Goal: Information Seeking & Learning: Learn about a topic

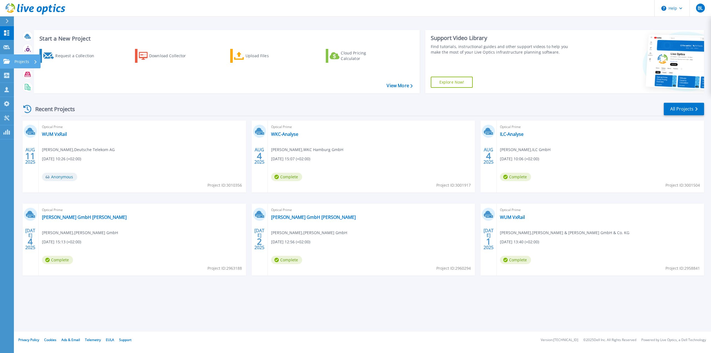
click at [5, 61] on icon at bounding box center [6, 61] width 7 height 5
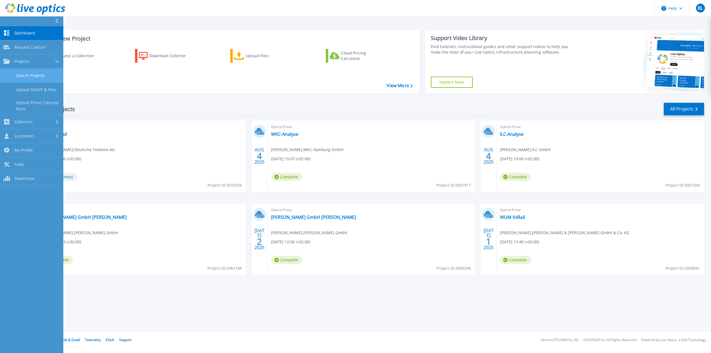
click at [48, 71] on link "Search Projects" at bounding box center [31, 76] width 63 height 14
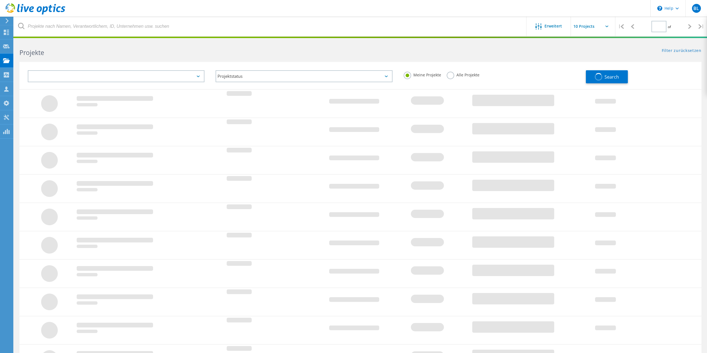
type input "1"
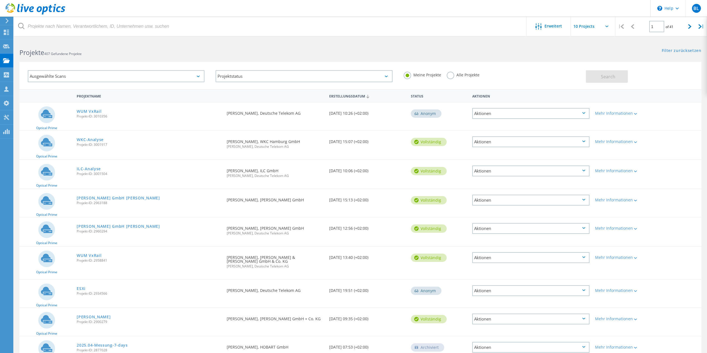
click at [106, 79] on div "Ausgewählte Scans" at bounding box center [116, 76] width 177 height 12
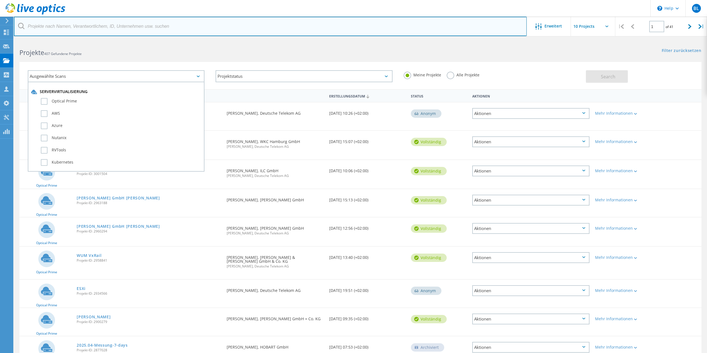
click at [86, 29] on input "text" at bounding box center [270, 26] width 513 height 19
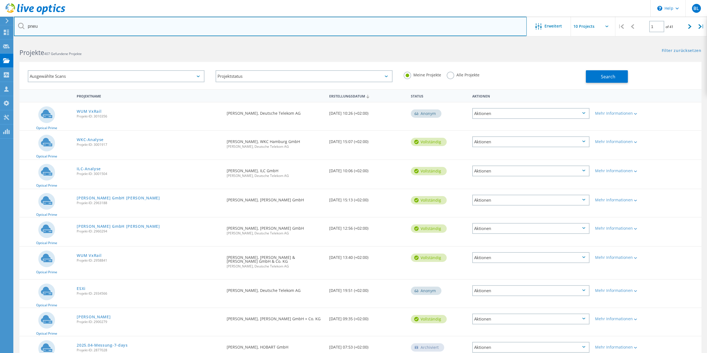
type input "pneu"
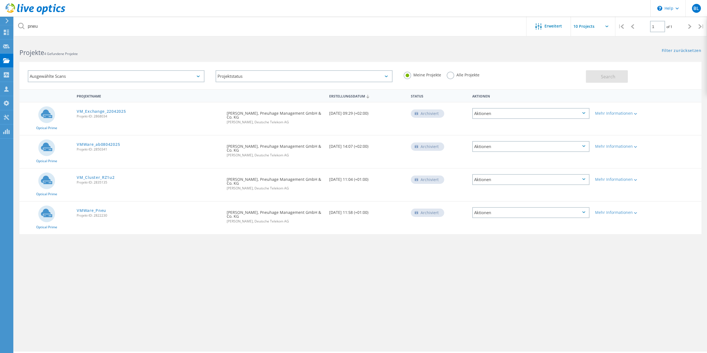
click at [92, 216] on span "Projekt-ID: 2822230" at bounding box center [149, 215] width 144 height 3
click at [97, 214] on span "Projekt-ID: 2822230" at bounding box center [149, 215] width 144 height 3
click at [99, 210] on link "VMWare_Pneu" at bounding box center [91, 211] width 29 height 4
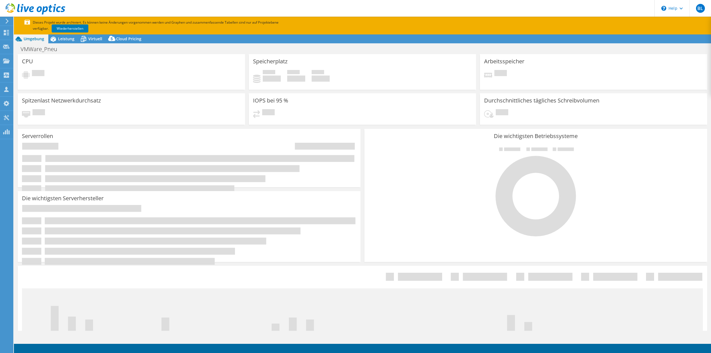
select select "USD"
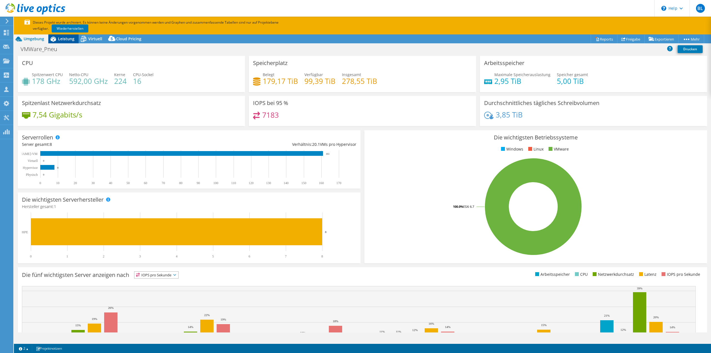
click at [72, 39] on span "Leistung" at bounding box center [66, 38] width 16 height 5
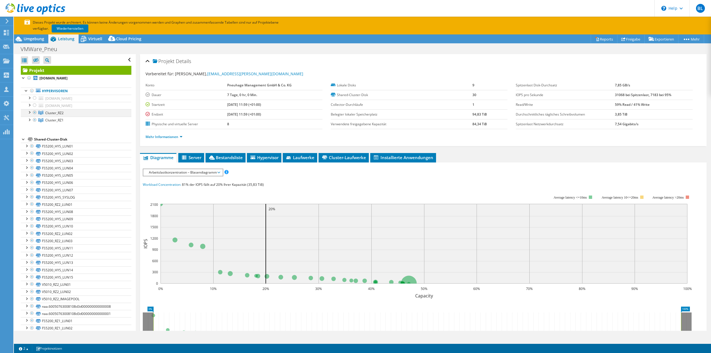
click at [29, 114] on div at bounding box center [29, 112] width 6 height 6
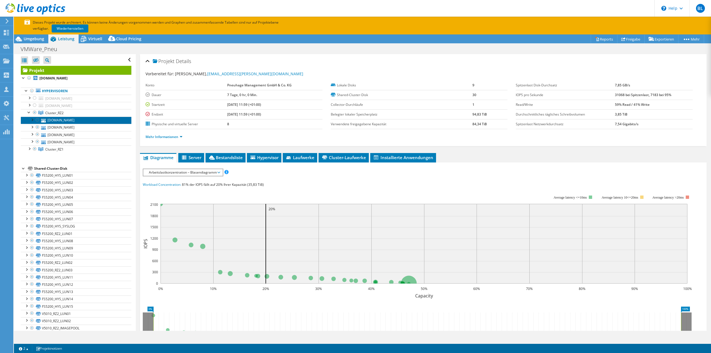
click at [62, 122] on link "esxrz204.ad.pneu.com" at bounding box center [76, 120] width 110 height 7
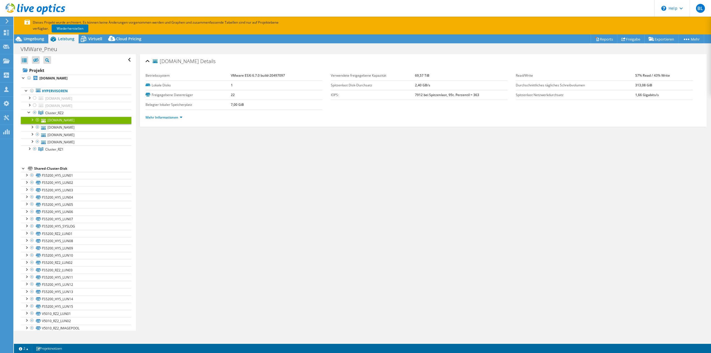
click at [183, 120] on li "Mehr Informationen" at bounding box center [165, 117] width 40 height 6
click at [167, 119] on link "Mehr Informationen" at bounding box center [163, 117] width 37 height 5
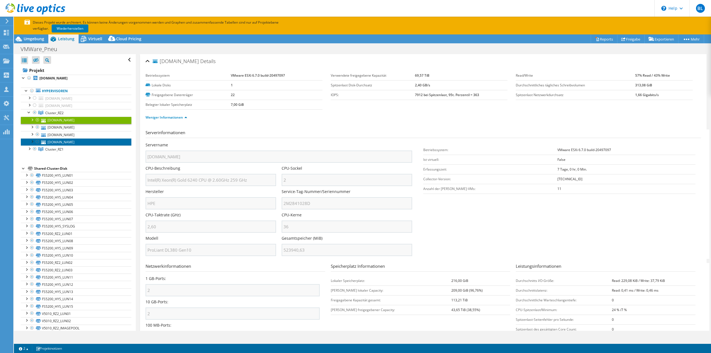
click at [66, 140] on link "esxrz201.ad.pneu.com" at bounding box center [76, 141] width 110 height 7
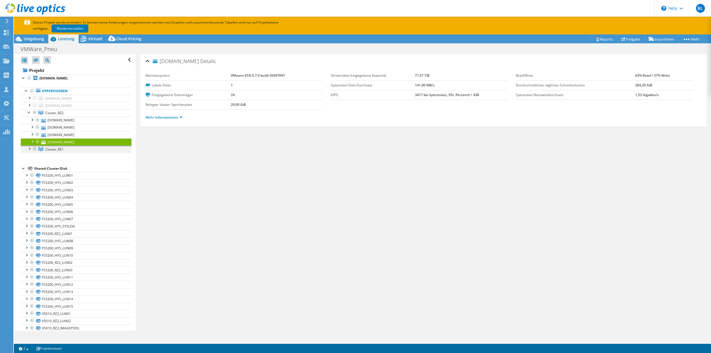
click at [28, 148] on div at bounding box center [29, 148] width 6 height 6
click at [72, 155] on link "esxrz102.ad.pneu.com" at bounding box center [76, 156] width 110 height 7
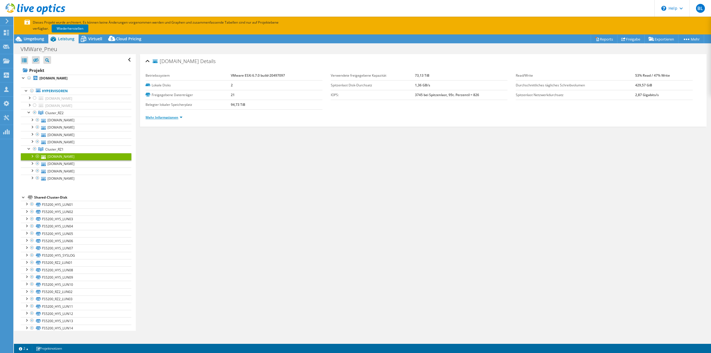
click at [162, 117] on link "Mehr Informationen" at bounding box center [163, 117] width 37 height 5
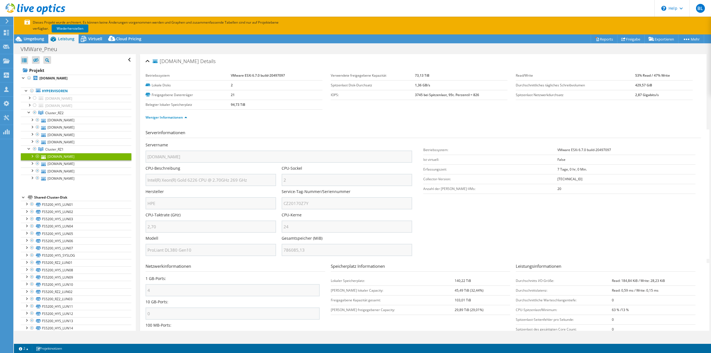
click at [276, 142] on div "Servername esxrz102.ad.pneu.com CPU-Beschreibung Intel(R) Xeon(R) Gold 6226 CPU…" at bounding box center [281, 142] width 272 height 0
click at [60, 141] on link "esxrz201.ad.pneu.com" at bounding box center [76, 141] width 110 height 7
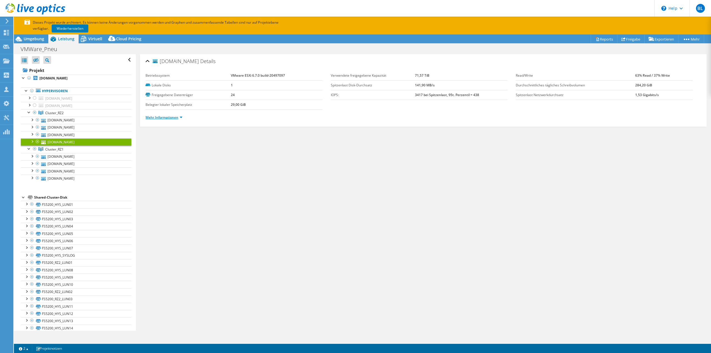
click at [176, 119] on link "Mehr Informationen" at bounding box center [163, 117] width 37 height 5
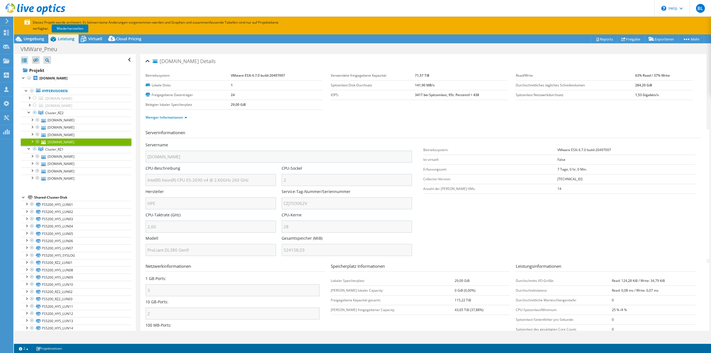
click at [275, 142] on div "Servername esxrz201.ad.pneu.com CPU-Beschreibung Intel(R) Xeon(R) CPU E5-2690 v…" at bounding box center [281, 142] width 272 height 0
click at [477, 241] on section "Serverinformationen Servername esxrz201.ad.pneu.com CPU-Beschreibung Intel(R) X…" at bounding box center [424, 193] width 558 height 129
